Goal: Information Seeking & Learning: Check status

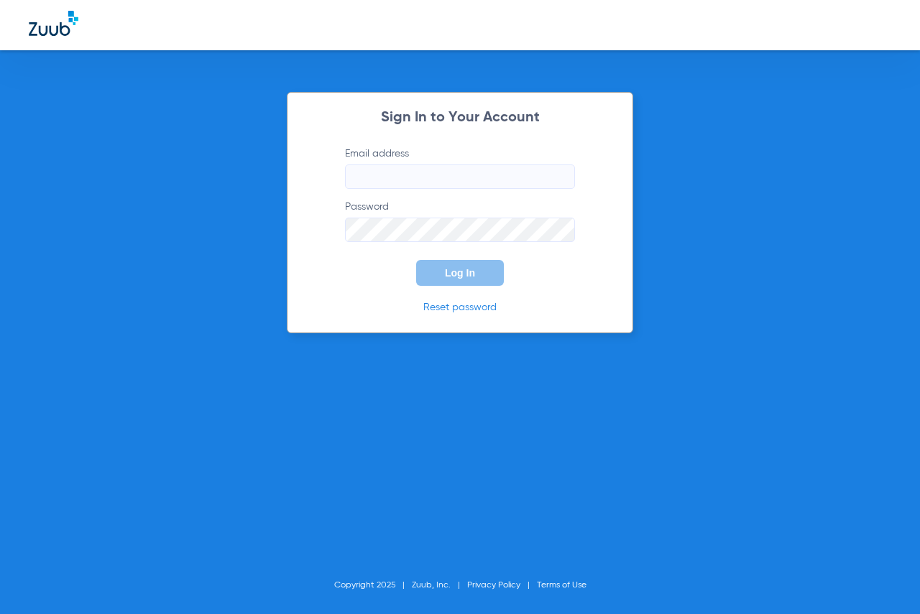
type input "[EMAIL_ADDRESS][DOMAIN_NAME]"
click at [475, 275] on button "Log In" at bounding box center [460, 273] width 88 height 26
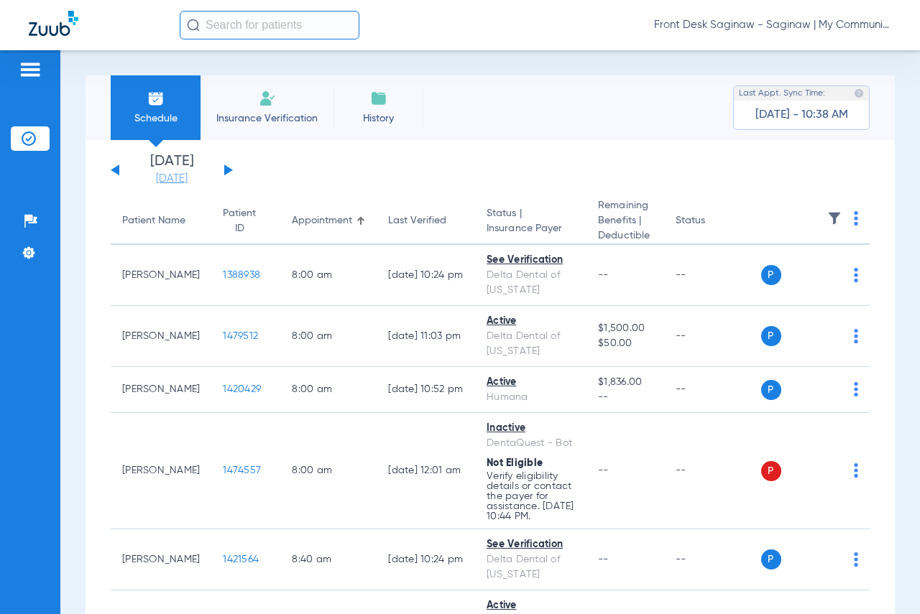
click at [187, 180] on link "[DATE]" at bounding box center [172, 179] width 86 height 14
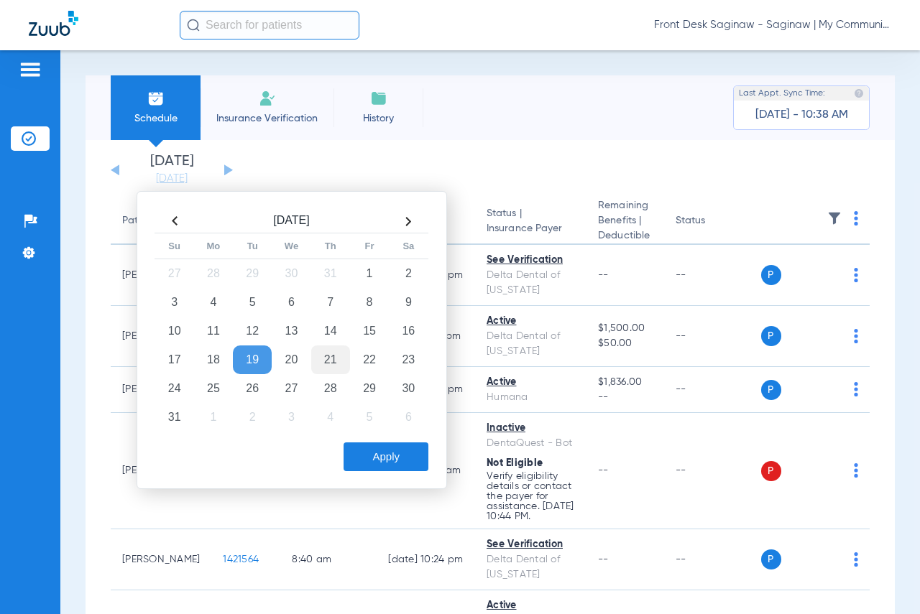
click at [325, 357] on td "21" at bounding box center [330, 360] width 39 height 29
click at [385, 461] on button "Apply" at bounding box center [385, 457] width 85 height 29
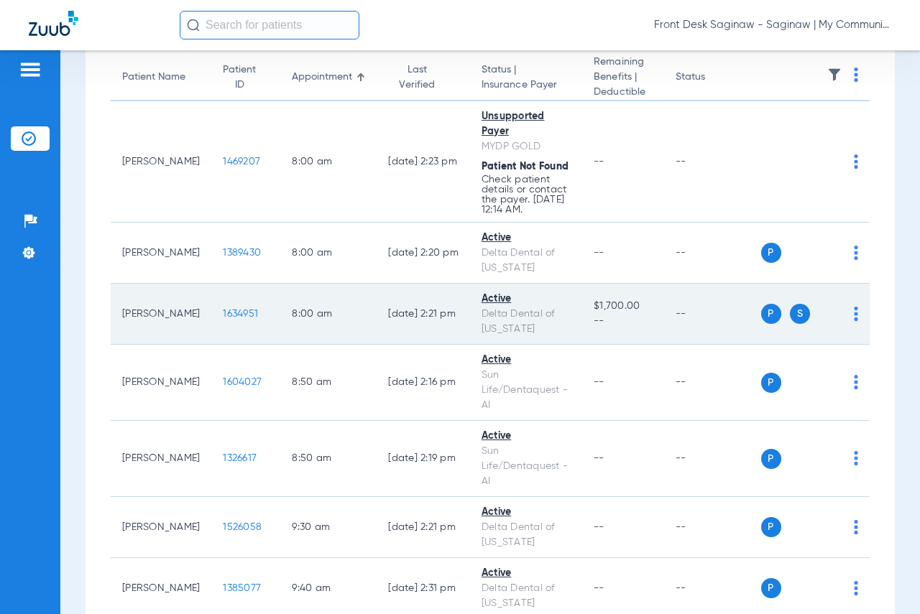
scroll to position [216, 0]
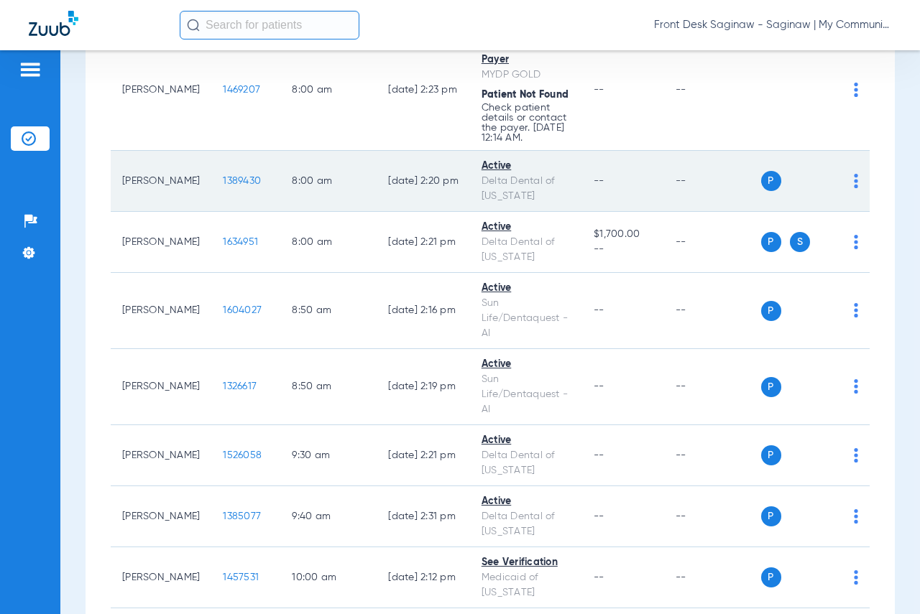
click at [223, 186] on span "1389430" at bounding box center [242, 181] width 38 height 10
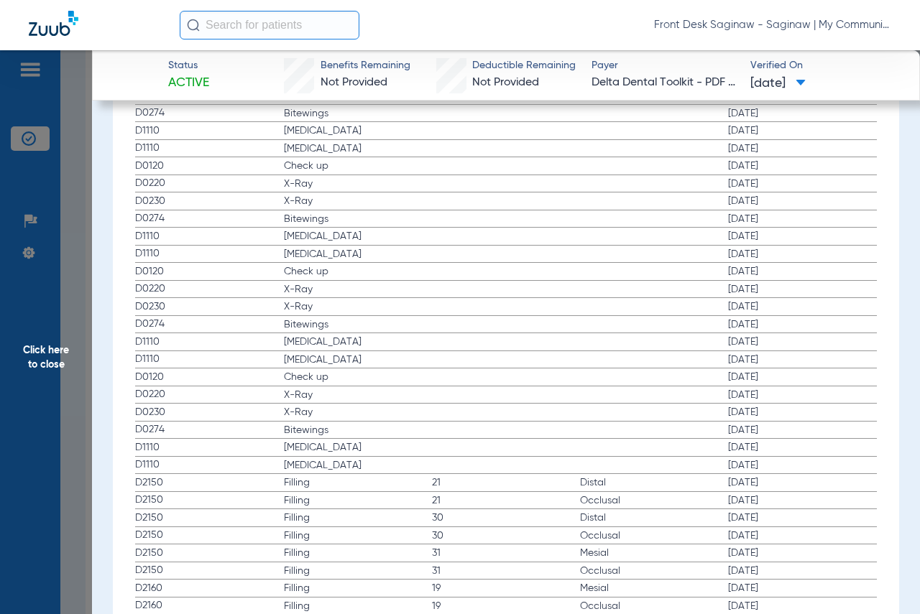
scroll to position [1581, 0]
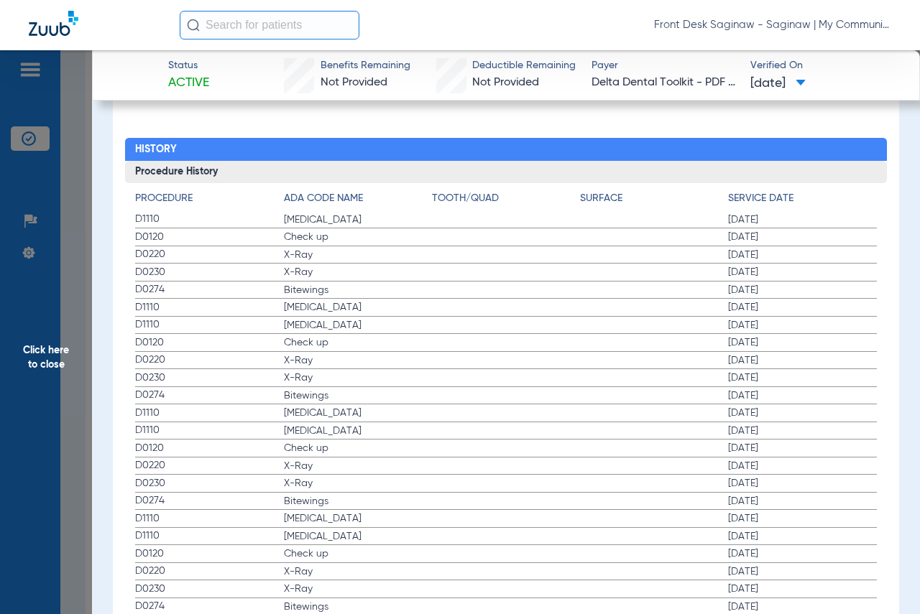
click at [64, 185] on span "Click here to close" at bounding box center [46, 357] width 92 height 614
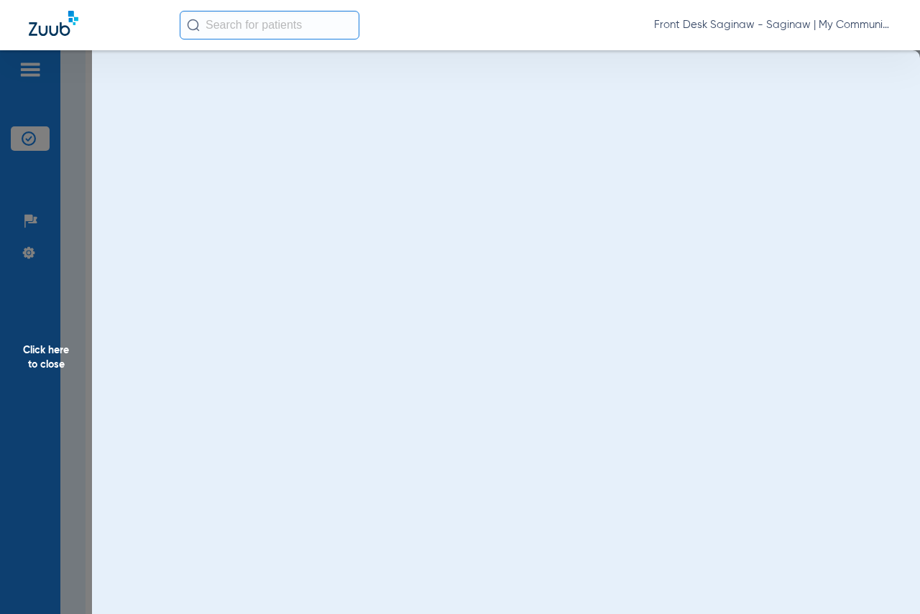
scroll to position [0, 0]
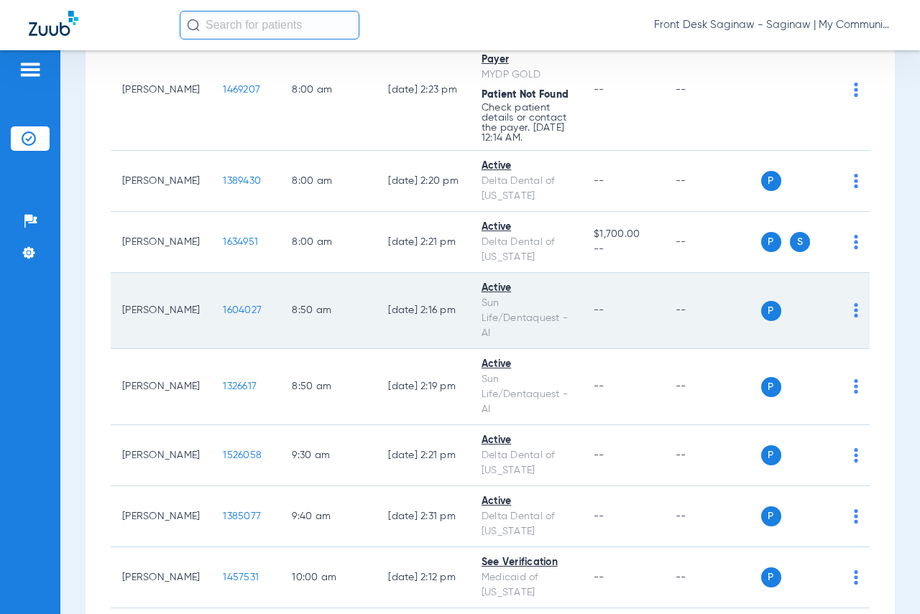
click at [223, 315] on span "1604027" at bounding box center [242, 310] width 39 height 10
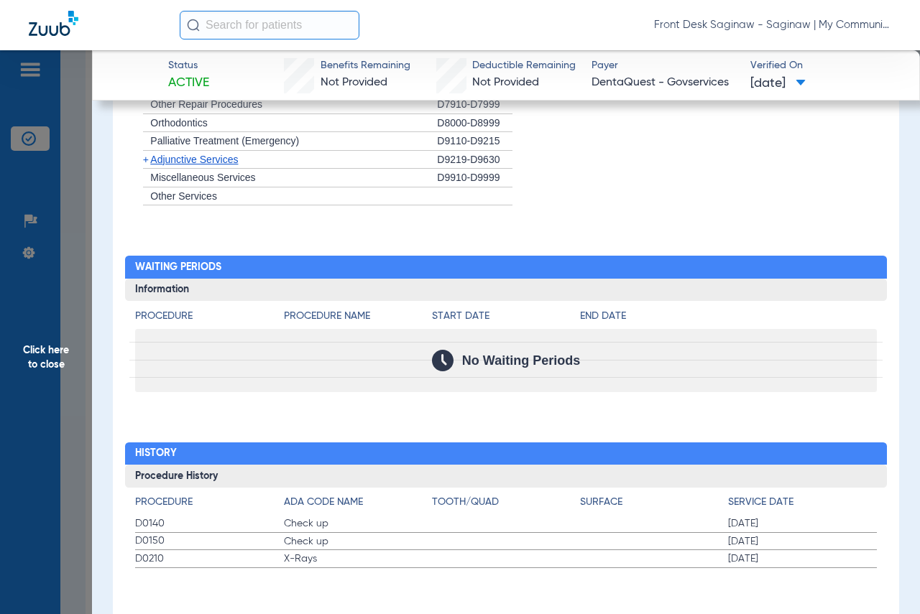
scroll to position [1280, 0]
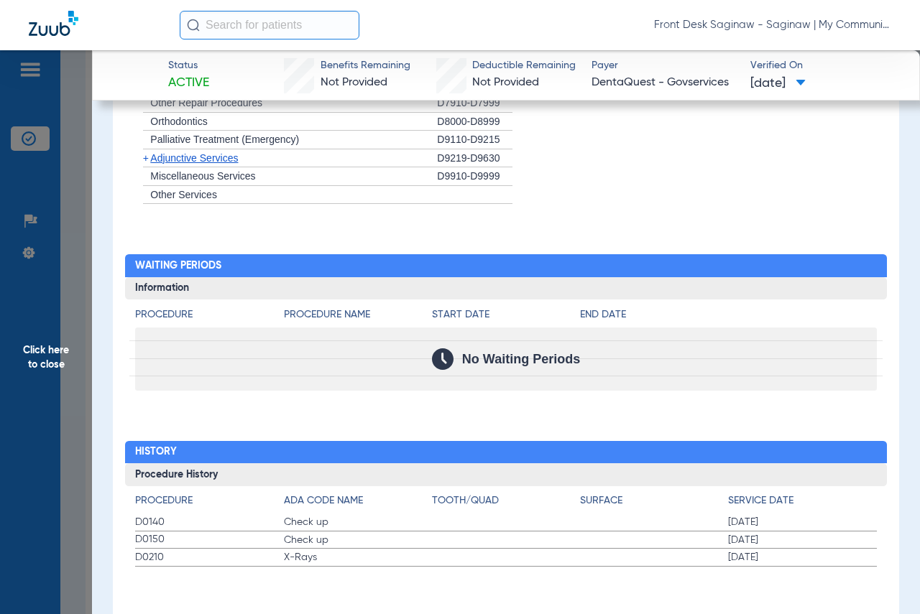
drag, startPoint x: 0, startPoint y: 281, endPoint x: 9, endPoint y: 281, distance: 8.6
click at [1, 281] on span "Click here to close" at bounding box center [46, 357] width 92 height 614
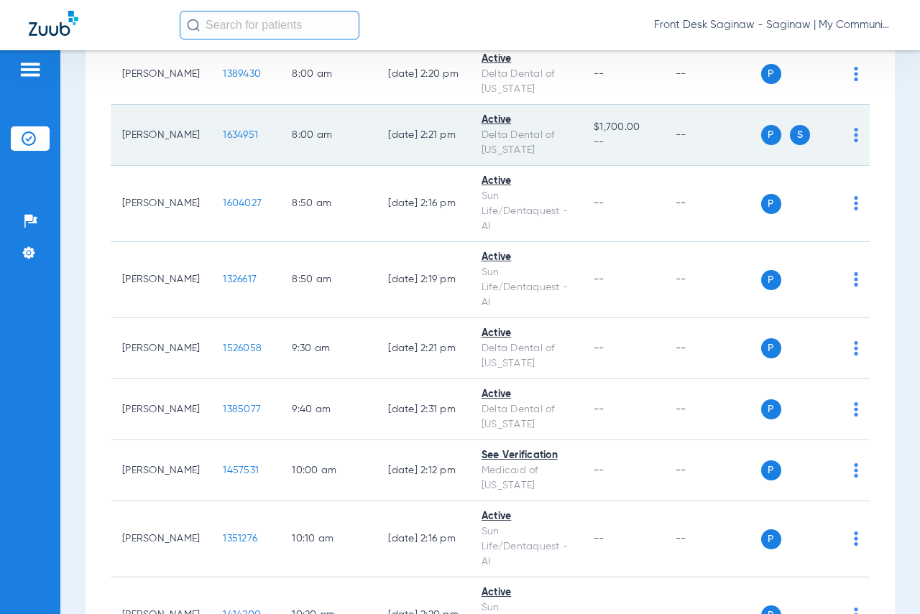
scroll to position [359, 0]
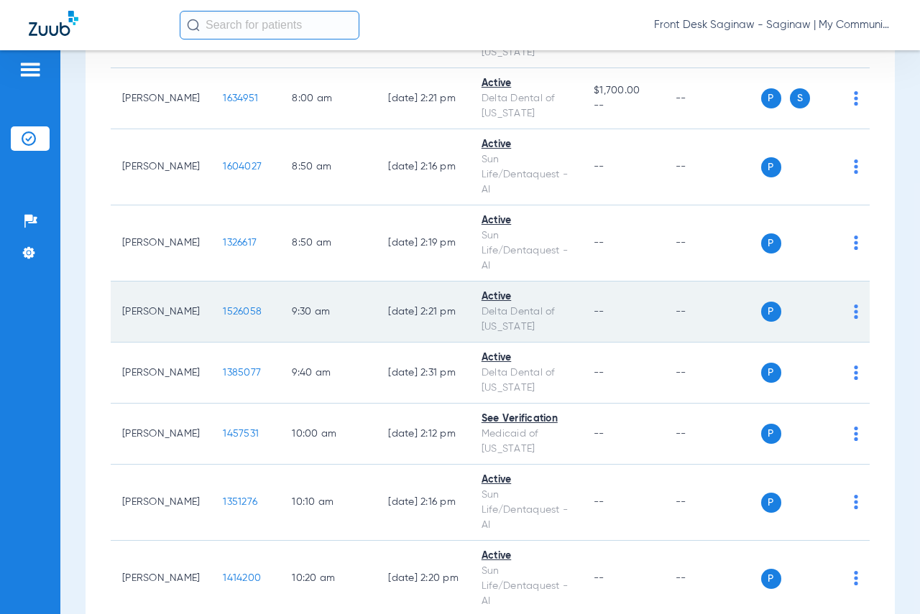
click at [227, 317] on span "1526058" at bounding box center [242, 312] width 39 height 10
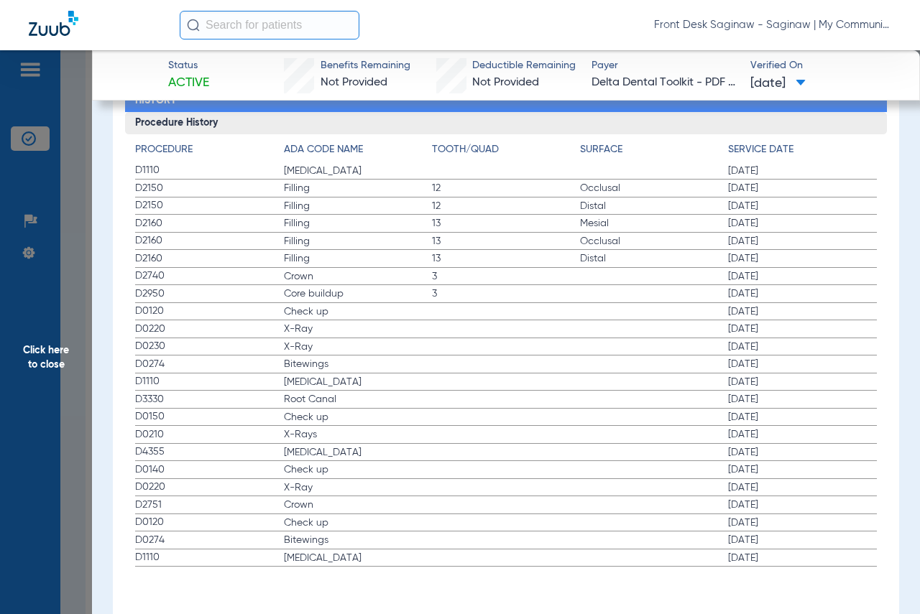
scroll to position [1632, 0]
drag, startPoint x: 283, startPoint y: 173, endPoint x: 362, endPoint y: 178, distance: 79.2
click at [362, 178] on label "D1110 [MEDICAL_DATA] [DATE]" at bounding box center [505, 171] width 741 height 18
click at [386, 173] on span "[MEDICAL_DATA]" at bounding box center [358, 170] width 148 height 14
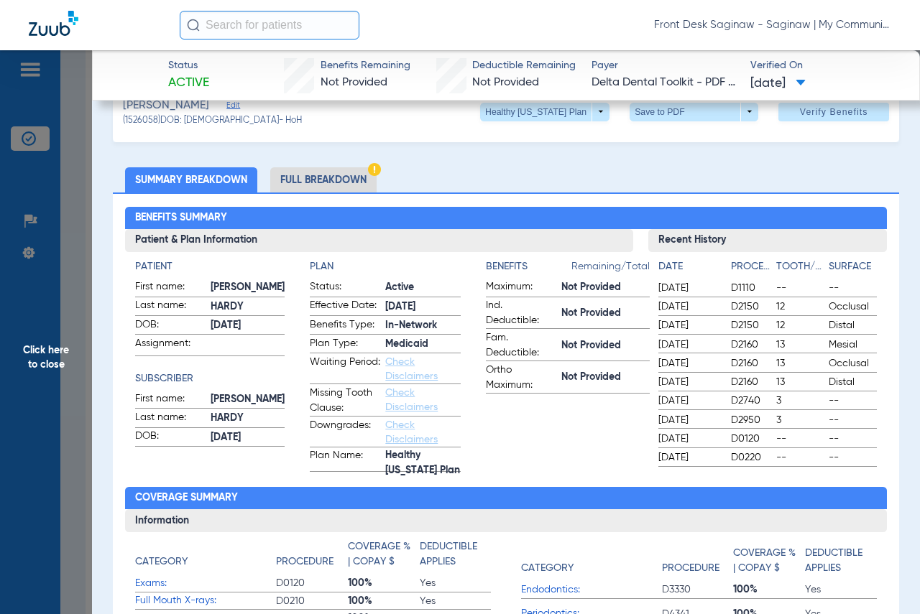
scroll to position [0, 0]
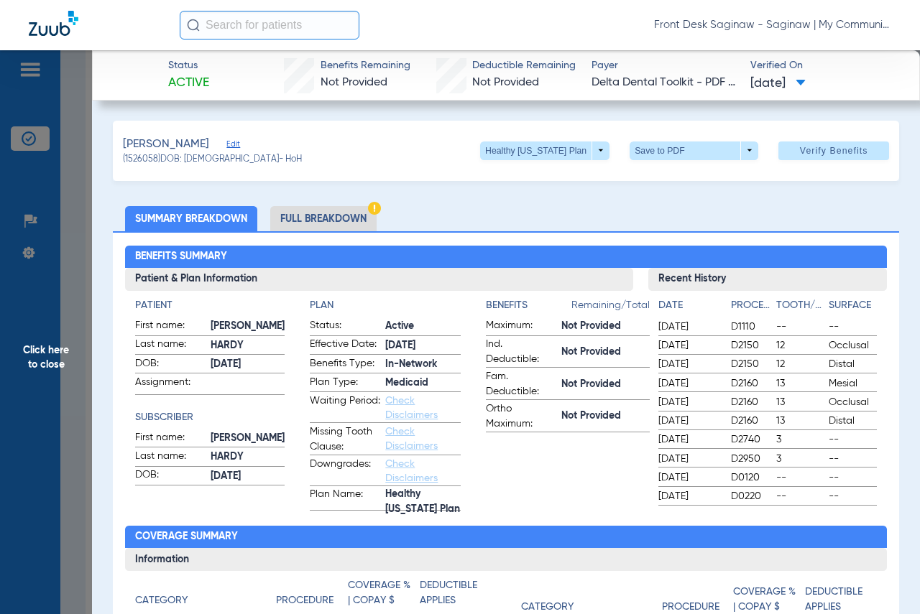
drag, startPoint x: 0, startPoint y: 319, endPoint x: 35, endPoint y: 321, distance: 35.3
click at [0, 319] on span "Click here to close" at bounding box center [46, 357] width 92 height 614
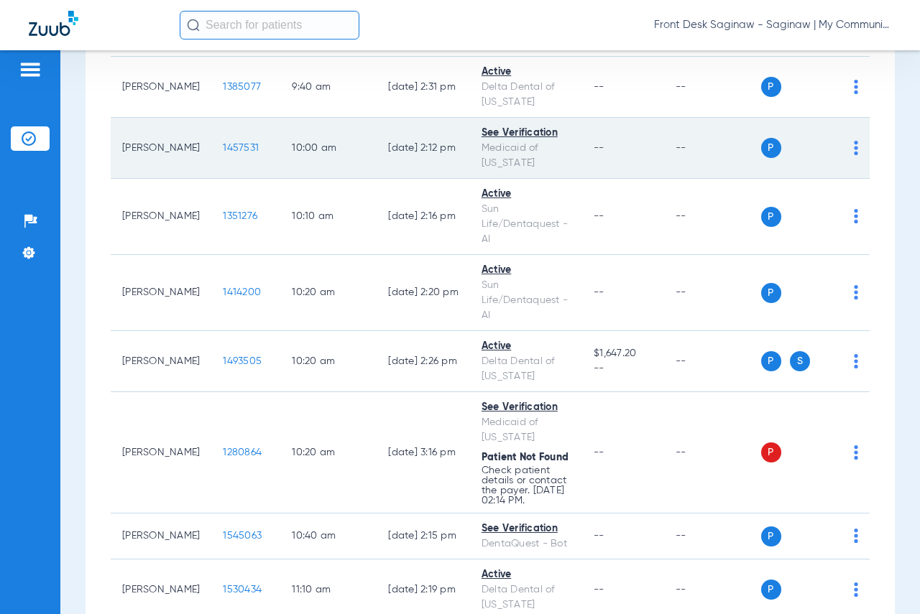
scroll to position [647, 0]
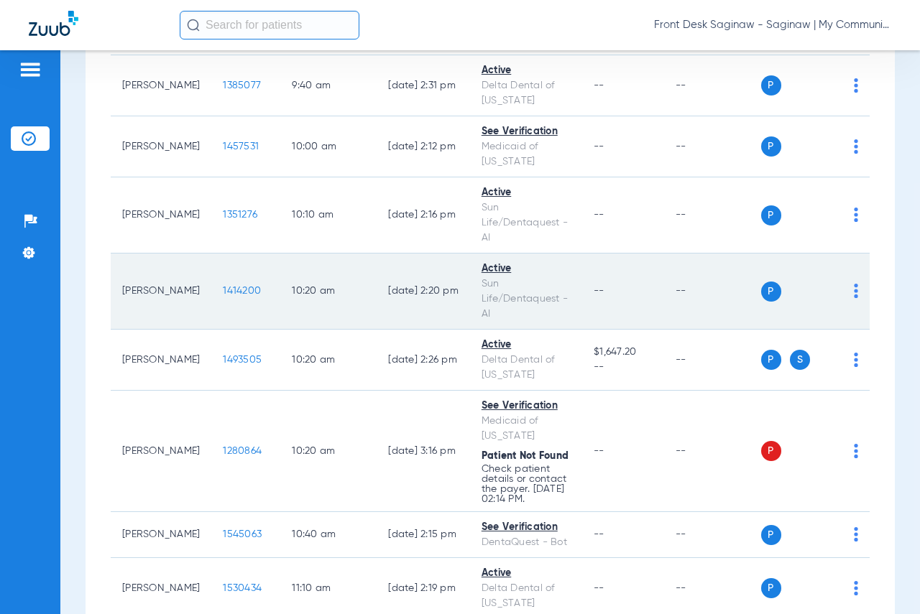
click at [226, 296] on span "1414200" at bounding box center [242, 291] width 38 height 10
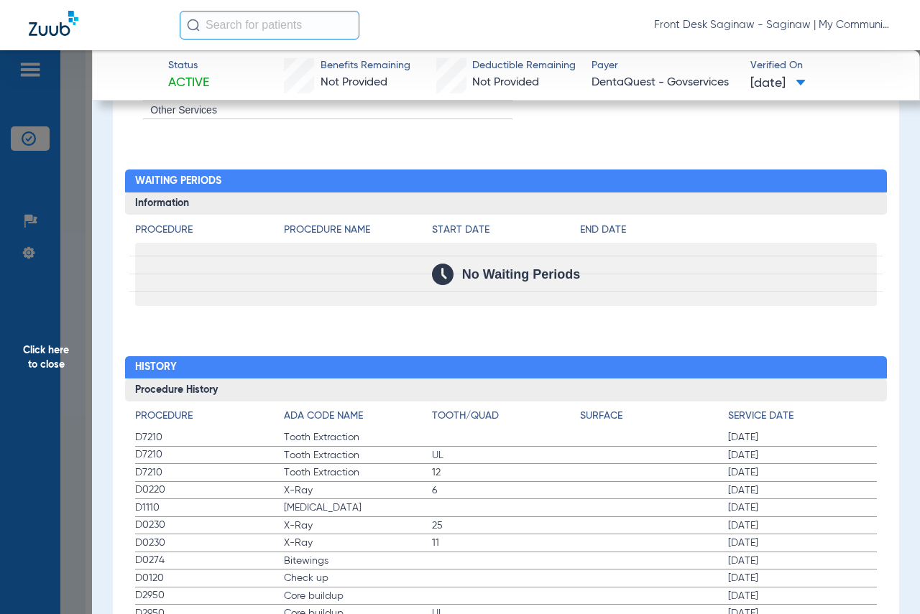
scroll to position [1437, 0]
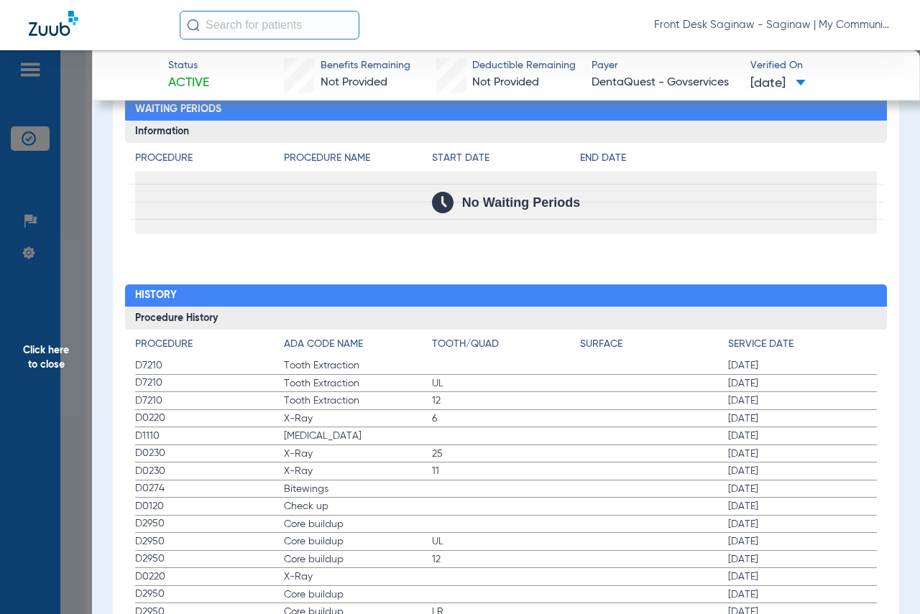
click at [52, 356] on span "Click here to close" at bounding box center [46, 357] width 92 height 614
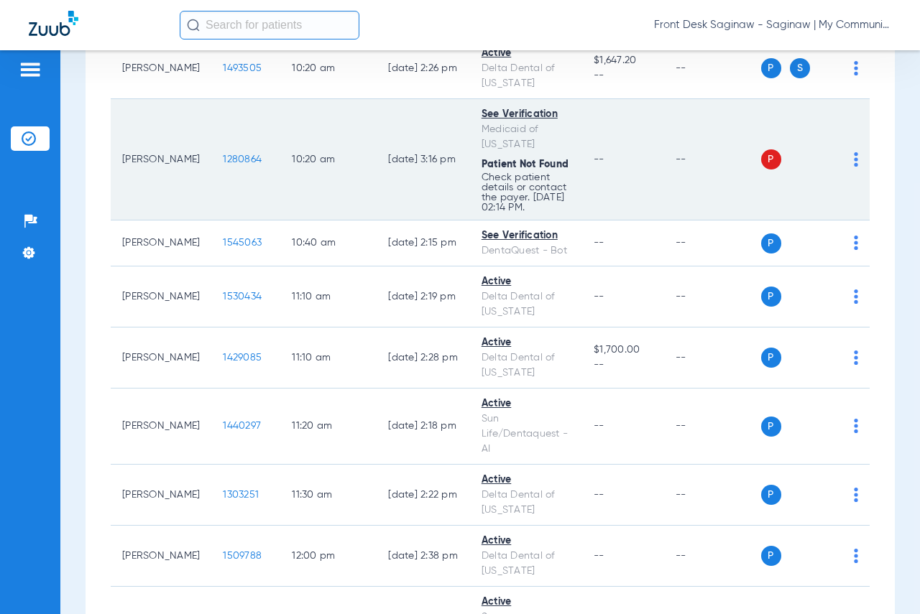
scroll to position [1006, 0]
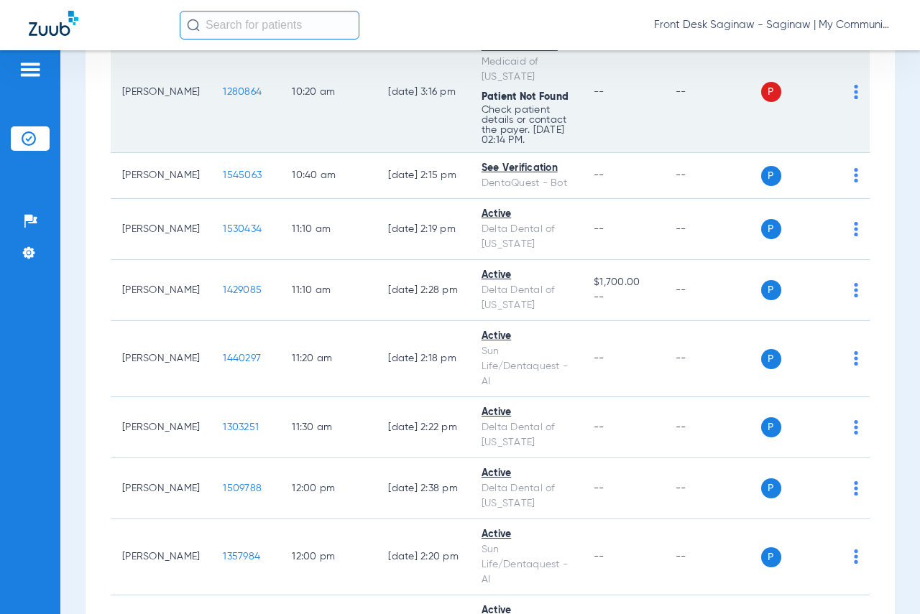
click at [223, 97] on span "1280864" at bounding box center [242, 92] width 39 height 10
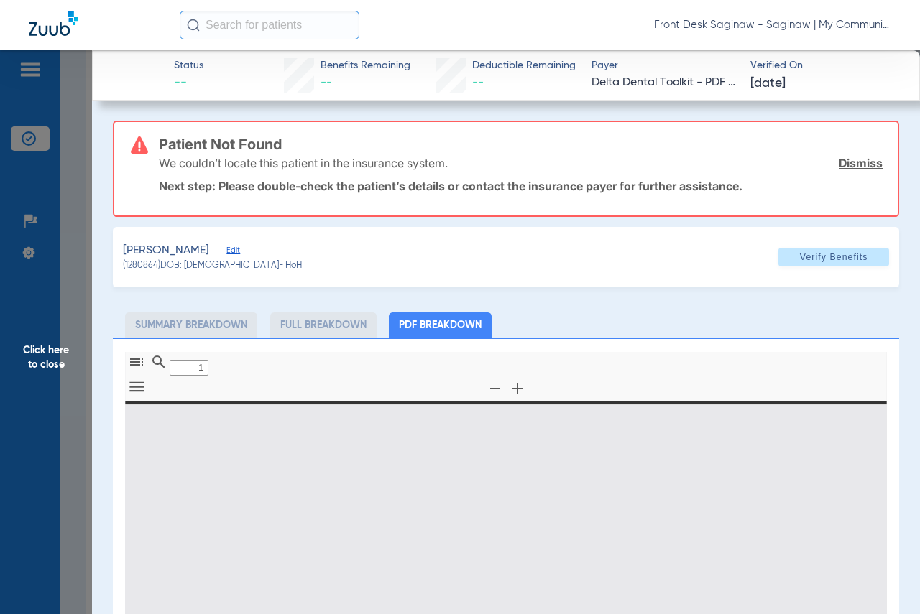
type input "0"
select select "page-width"
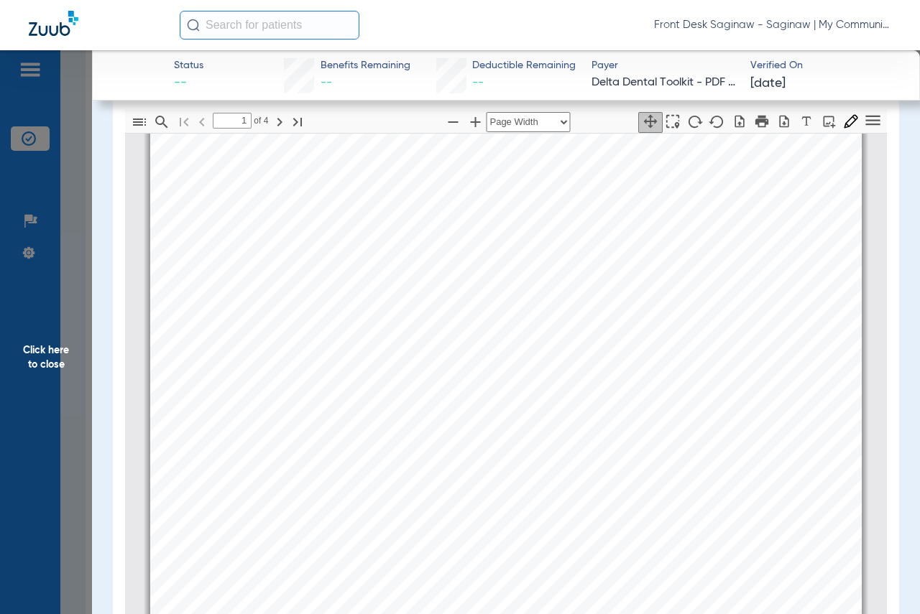
scroll to position [287, 0]
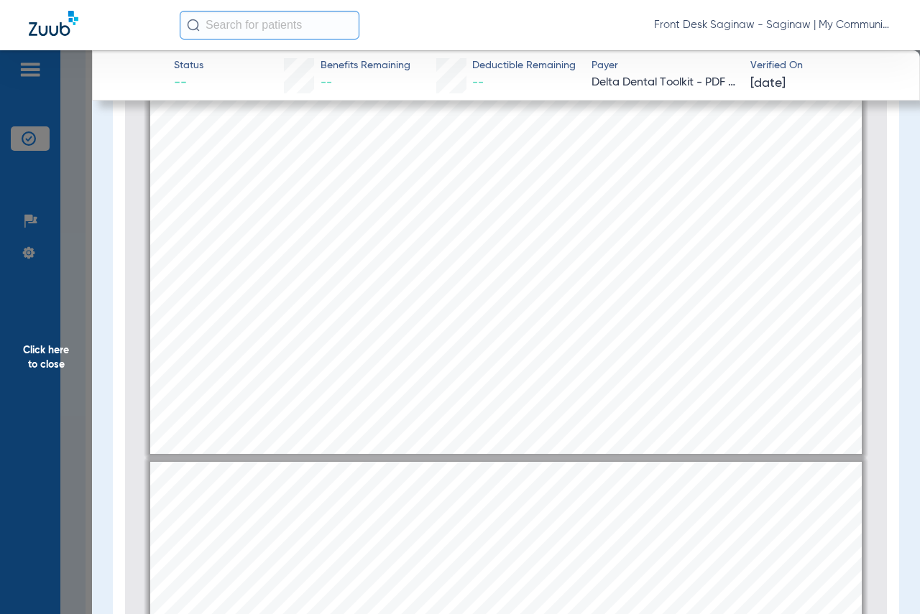
type input "2"
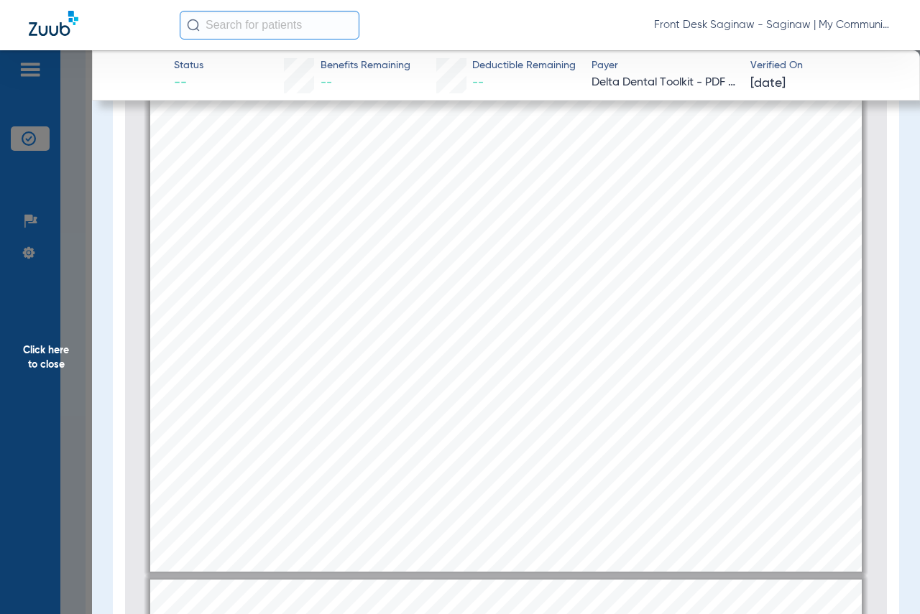
scroll to position [0, 0]
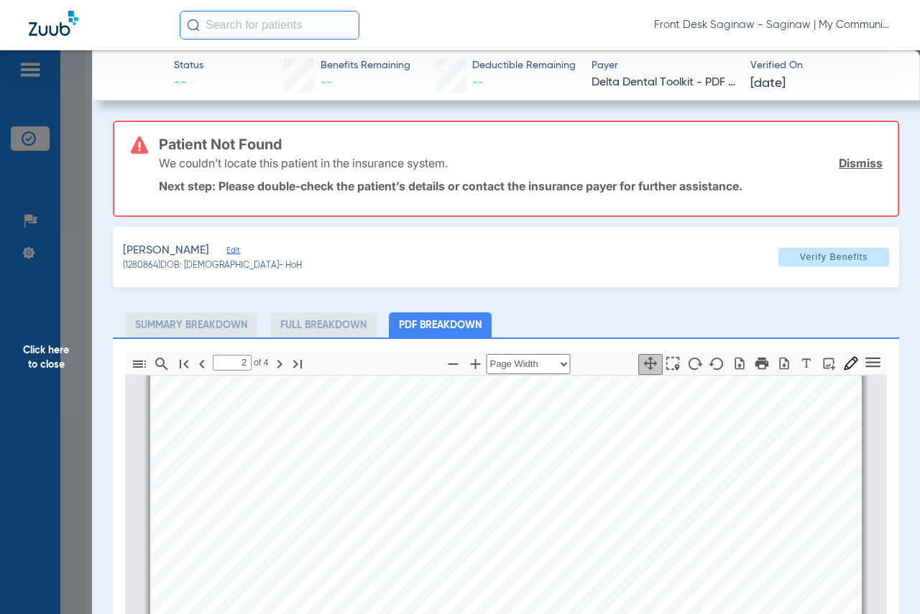
drag, startPoint x: 33, startPoint y: 352, endPoint x: 272, endPoint y: 354, distance: 239.3
click at [35, 352] on span "Click here to close" at bounding box center [46, 357] width 92 height 614
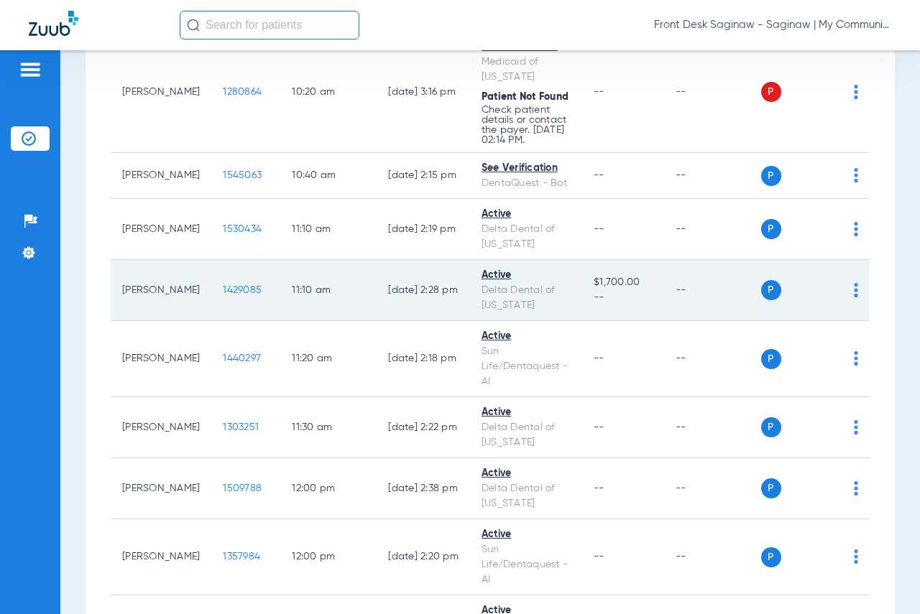
click at [223, 295] on span "1429085" at bounding box center [242, 290] width 39 height 10
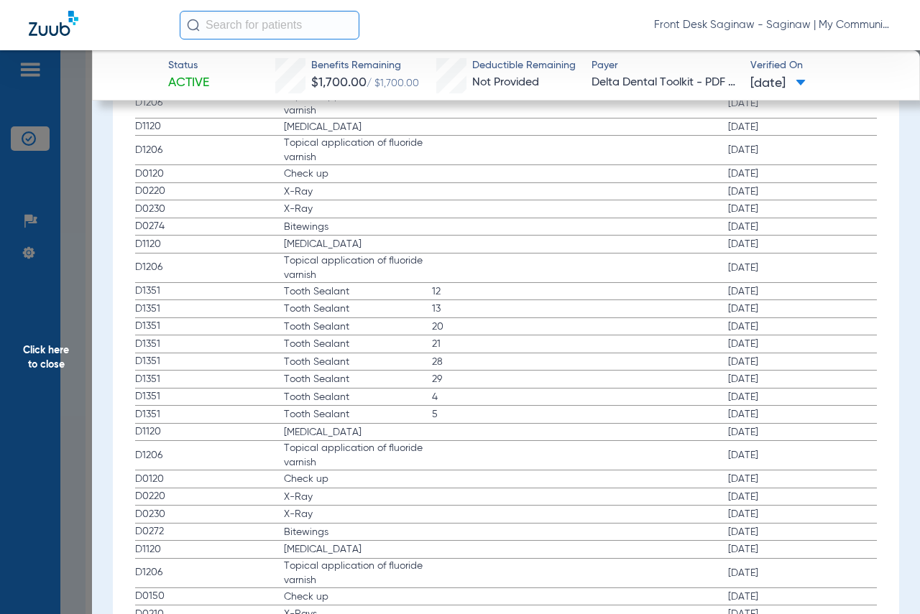
scroll to position [1868, 0]
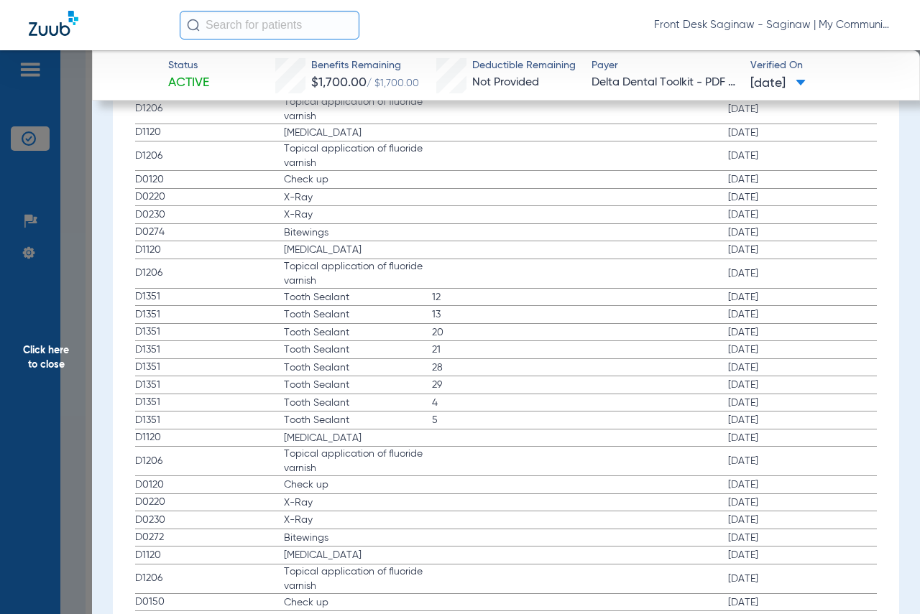
drag, startPoint x: 18, startPoint y: 245, endPoint x: 70, endPoint y: 255, distance: 52.7
click at [19, 245] on span "Click here to close" at bounding box center [46, 357] width 92 height 614
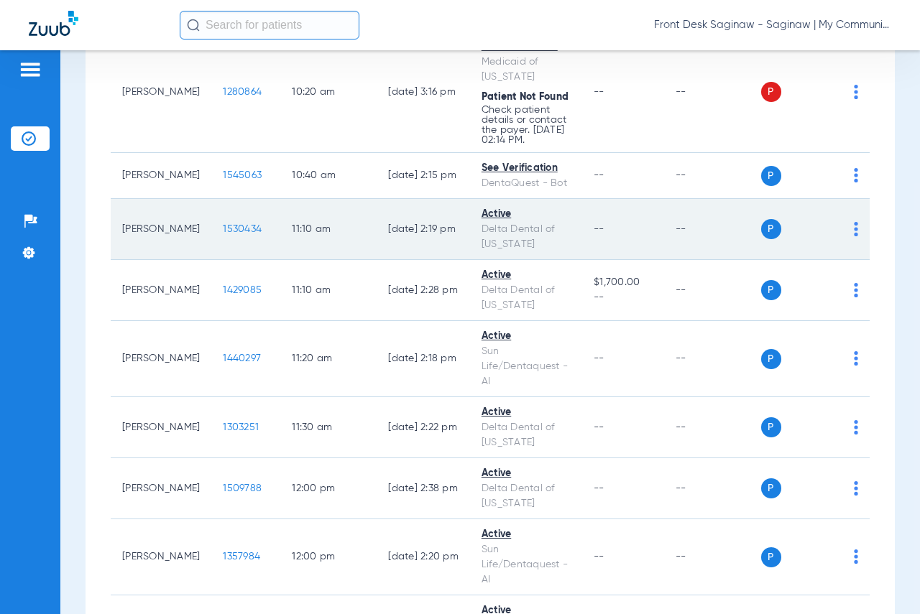
click at [223, 234] on span "1530434" at bounding box center [242, 229] width 39 height 10
